Goal: Information Seeking & Learning: Learn about a topic

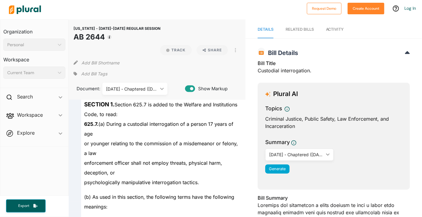
click at [94, 38] on h1 "AB 2644" at bounding box center [117, 37] width 87 height 11
